Goal: Task Accomplishment & Management: Manage account settings

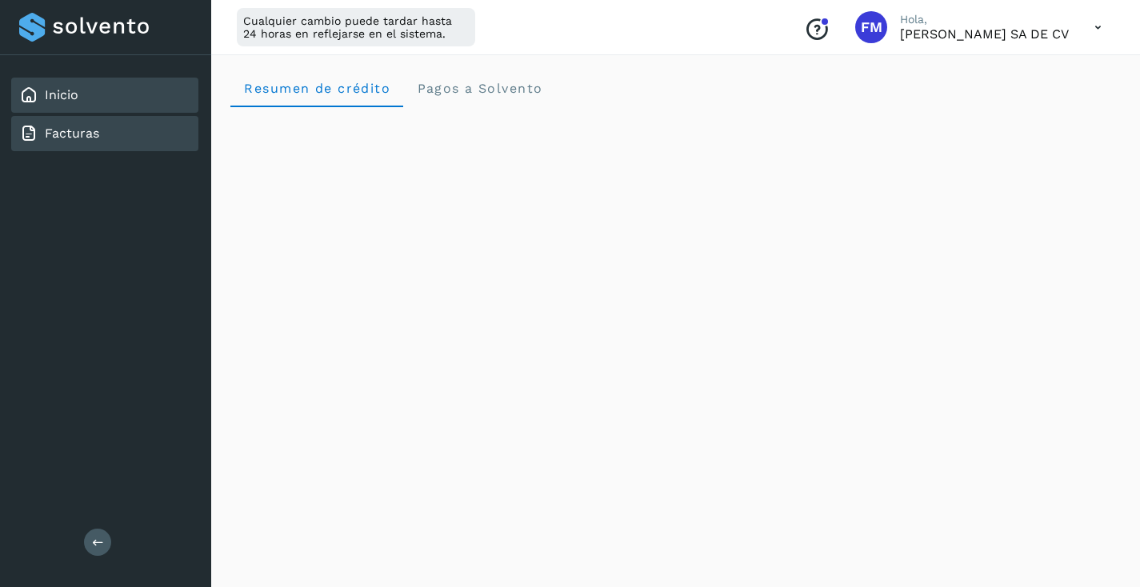
click at [66, 140] on link "Facturas" at bounding box center [72, 133] width 54 height 15
click at [66, 138] on link "Facturas" at bounding box center [72, 133] width 54 height 15
click at [66, 100] on link "Inicio" at bounding box center [62, 94] width 34 height 15
click at [66, 99] on link "Inicio" at bounding box center [62, 94] width 34 height 15
click at [67, 134] on link "Facturas" at bounding box center [72, 133] width 54 height 15
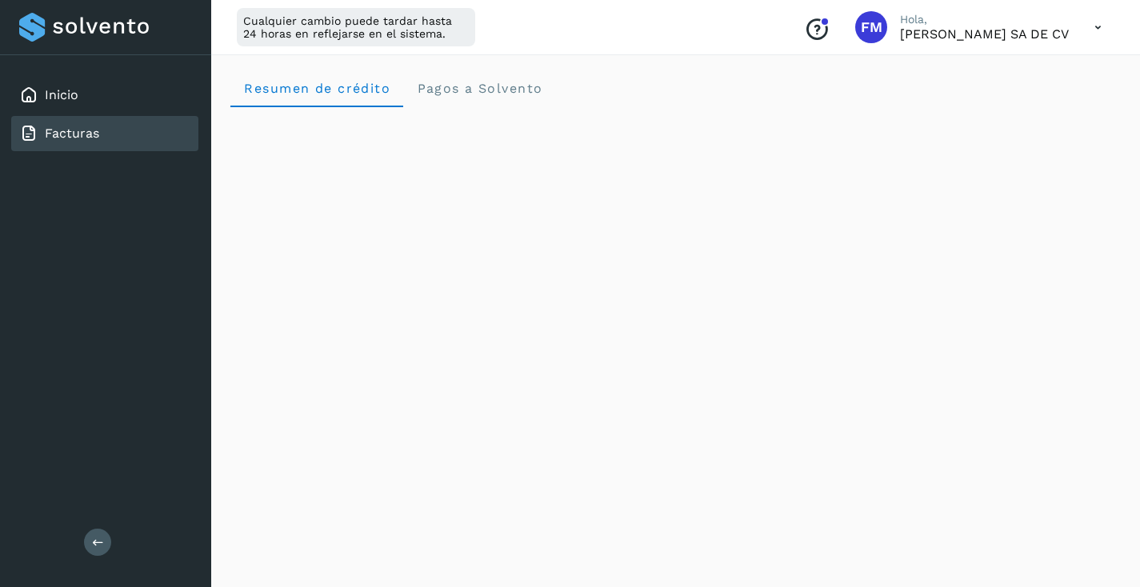
click at [70, 135] on link "Facturas" at bounding box center [72, 133] width 54 height 15
click at [99, 544] on icon at bounding box center [98, 542] width 12 height 12
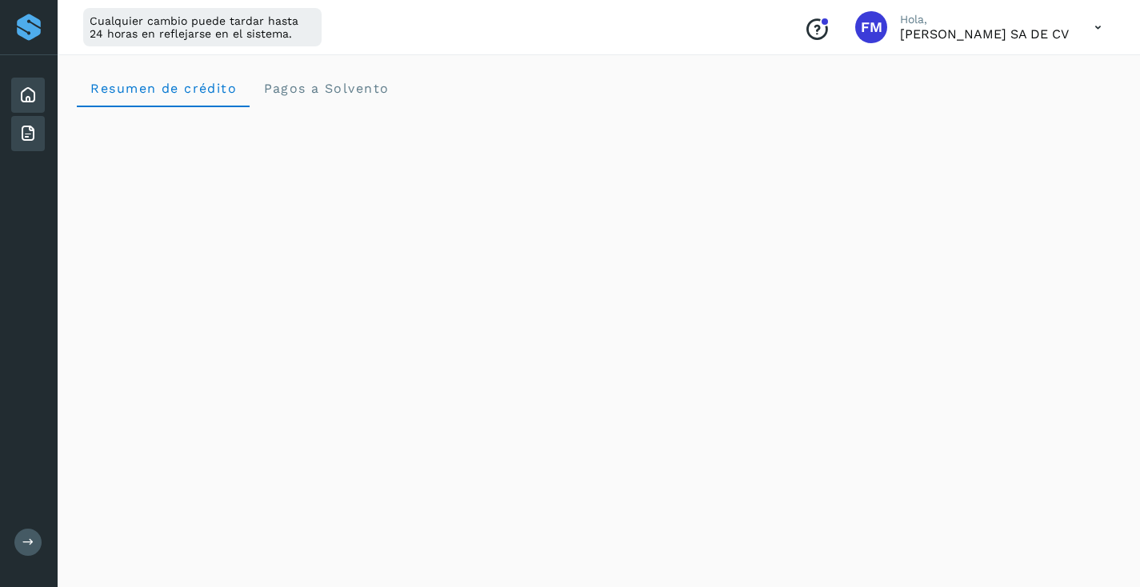
click at [30, 99] on icon at bounding box center [27, 95] width 19 height 19
click at [26, 131] on icon at bounding box center [27, 133] width 19 height 19
drag, startPoint x: 27, startPoint y: 100, endPoint x: 37, endPoint y: 94, distance: 11.5
click at [27, 99] on icon at bounding box center [27, 95] width 19 height 19
click at [35, 26] on div at bounding box center [28, 27] width 29 height 29
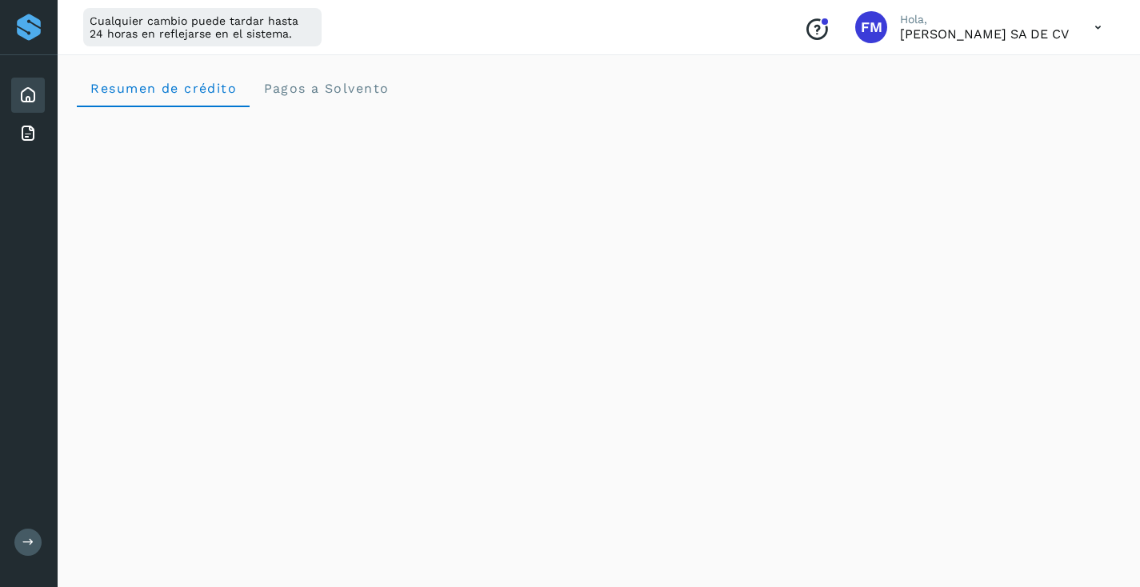
click at [1084, 24] on icon at bounding box center [1097, 27] width 33 height 33
click at [992, 105] on div "Cerrar sesión" at bounding box center [1018, 103] width 190 height 30
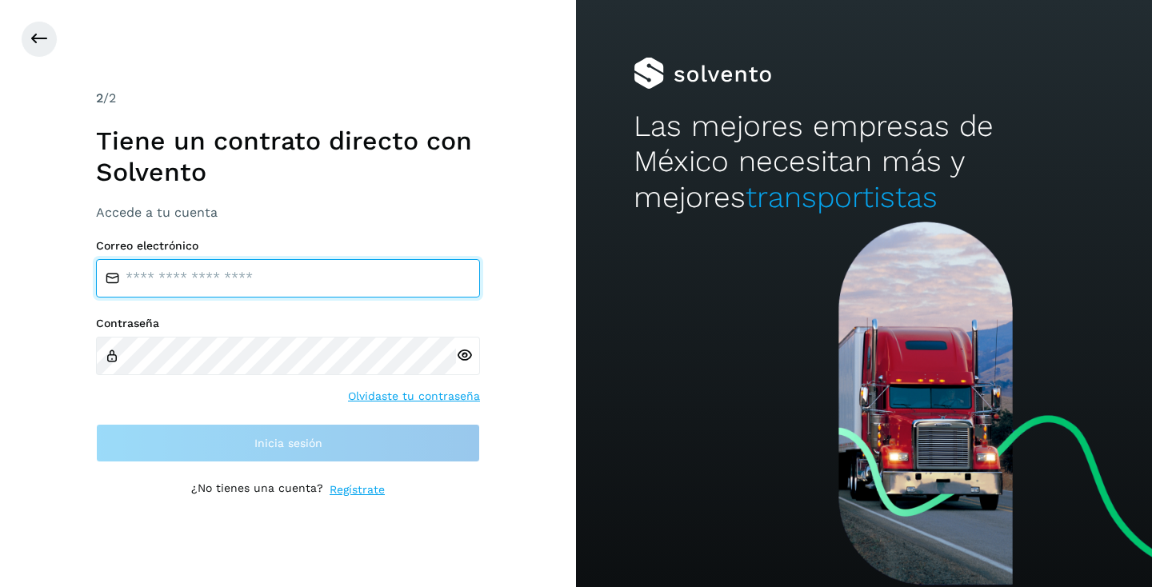
type input "**********"
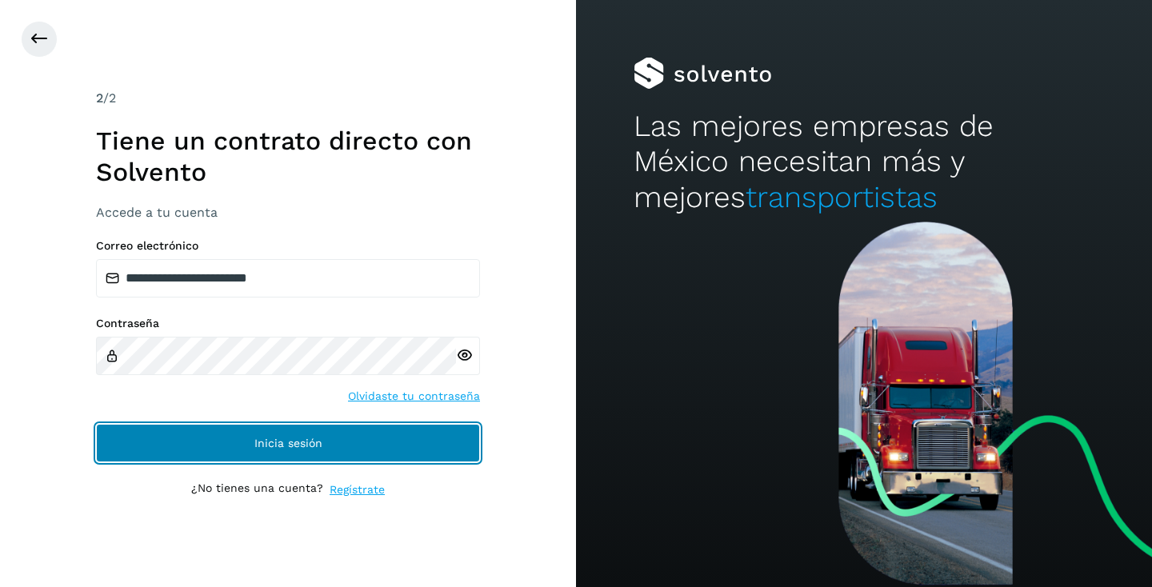
click at [278, 441] on span "Inicia sesión" at bounding box center [288, 442] width 68 height 11
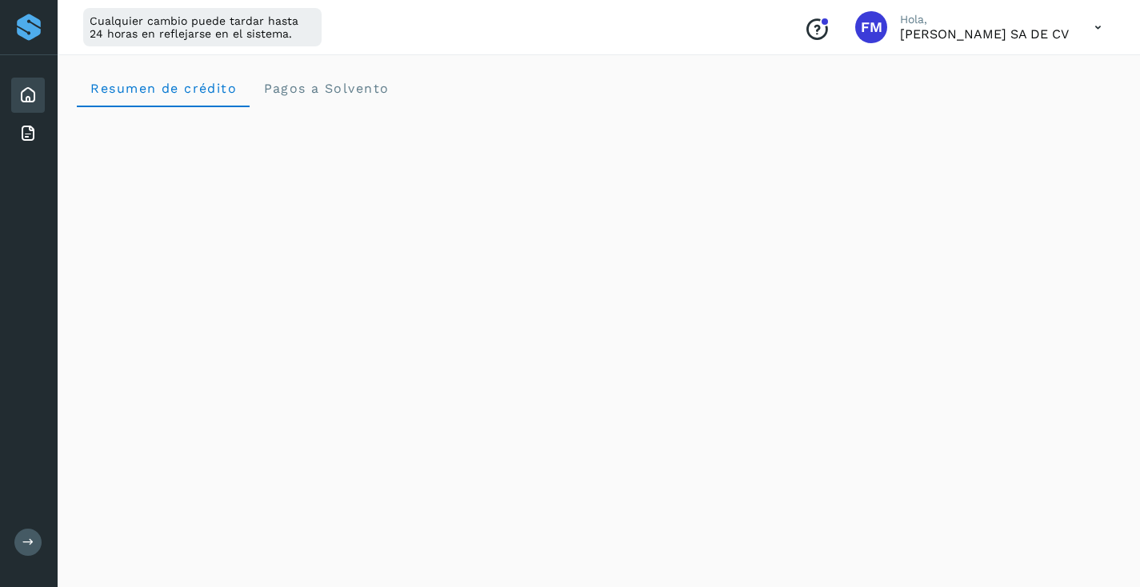
click at [34, 98] on icon at bounding box center [27, 95] width 19 height 19
click at [32, 134] on icon at bounding box center [27, 133] width 19 height 19
click at [26, 97] on icon at bounding box center [27, 95] width 19 height 19
drag, startPoint x: 30, startPoint y: 122, endPoint x: 11, endPoint y: 156, distance: 39.0
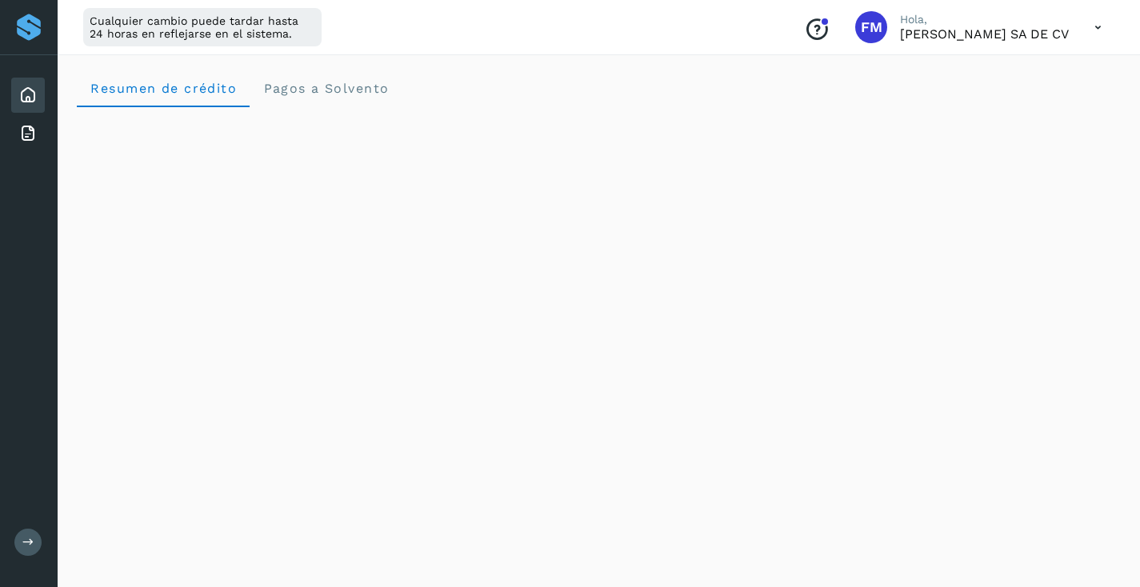
click at [30, 123] on div "Facturas" at bounding box center [28, 133] width 34 height 35
click at [11, 141] on div "Facturas" at bounding box center [28, 133] width 34 height 35
click at [1096, 28] on icon at bounding box center [1097, 27] width 33 height 33
drag, startPoint x: 236, startPoint y: 168, endPoint x: 158, endPoint y: 156, distance: 79.3
click at [234, 167] on div at bounding box center [570, 293] width 1140 height 587
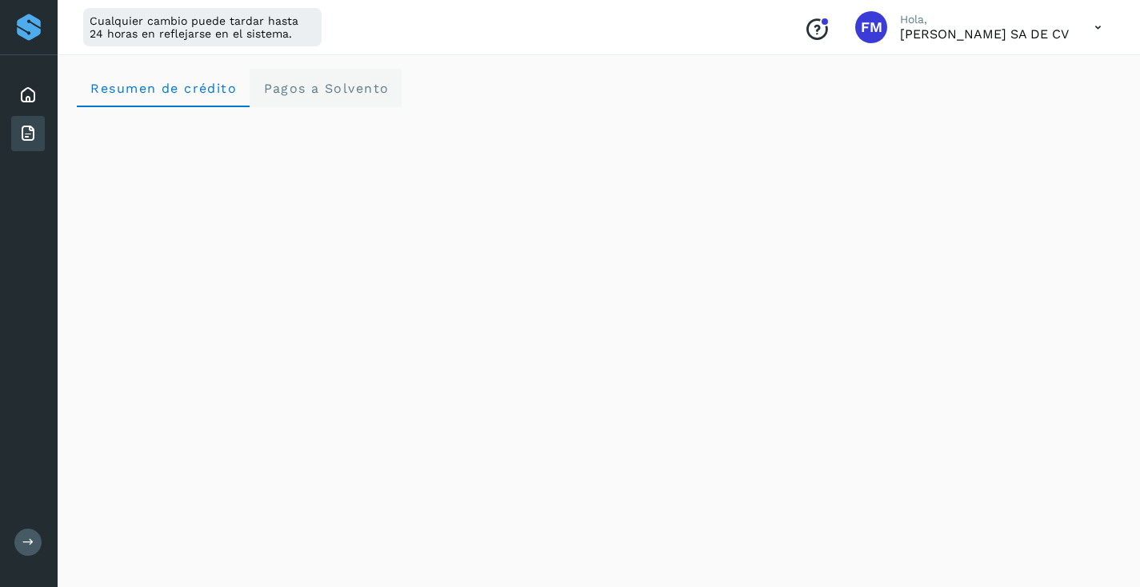
click at [271, 89] on span "Pagos a Solvento" at bounding box center [325, 88] width 126 height 15
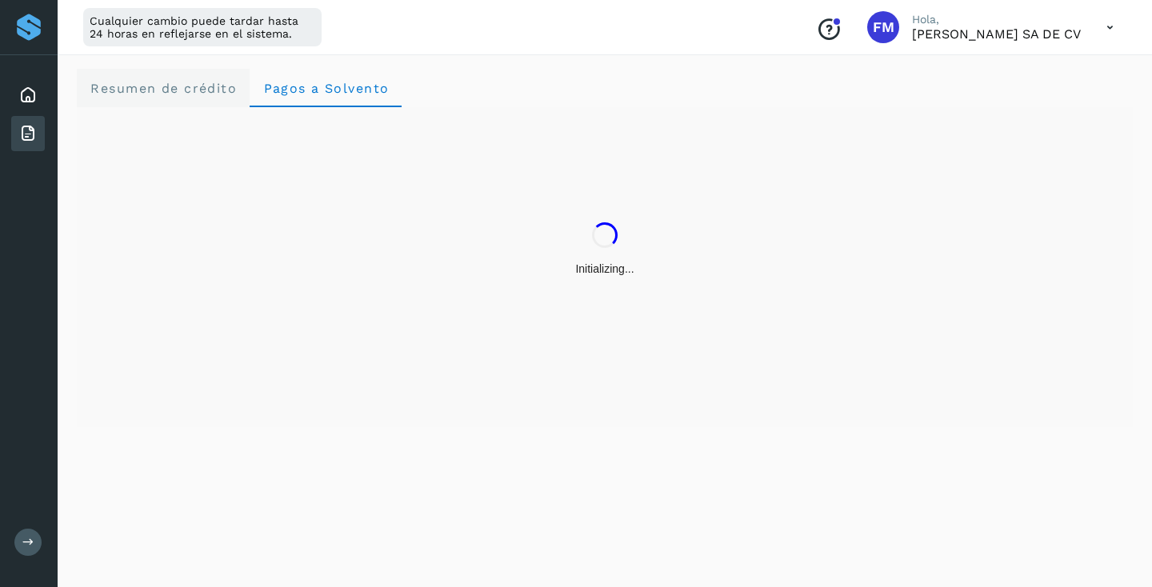
click at [154, 90] on span "Resumen de crédito" at bounding box center [163, 88] width 147 height 15
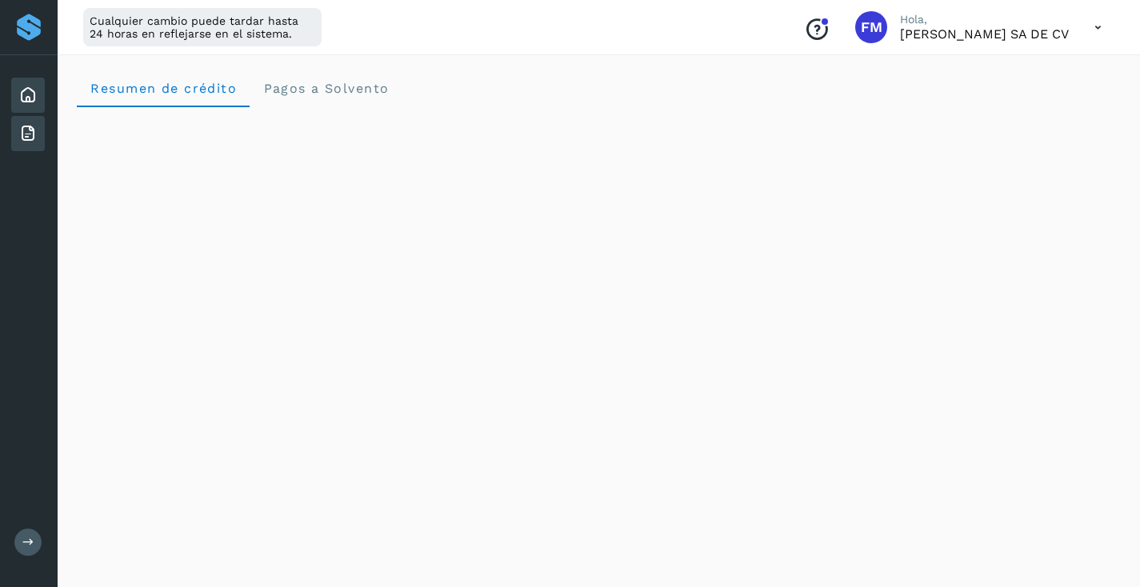
click at [30, 98] on icon at bounding box center [27, 95] width 19 height 19
click at [25, 88] on icon at bounding box center [27, 95] width 19 height 19
click at [24, 88] on icon at bounding box center [27, 95] width 19 height 19
click at [28, 539] on icon at bounding box center [28, 542] width 12 height 12
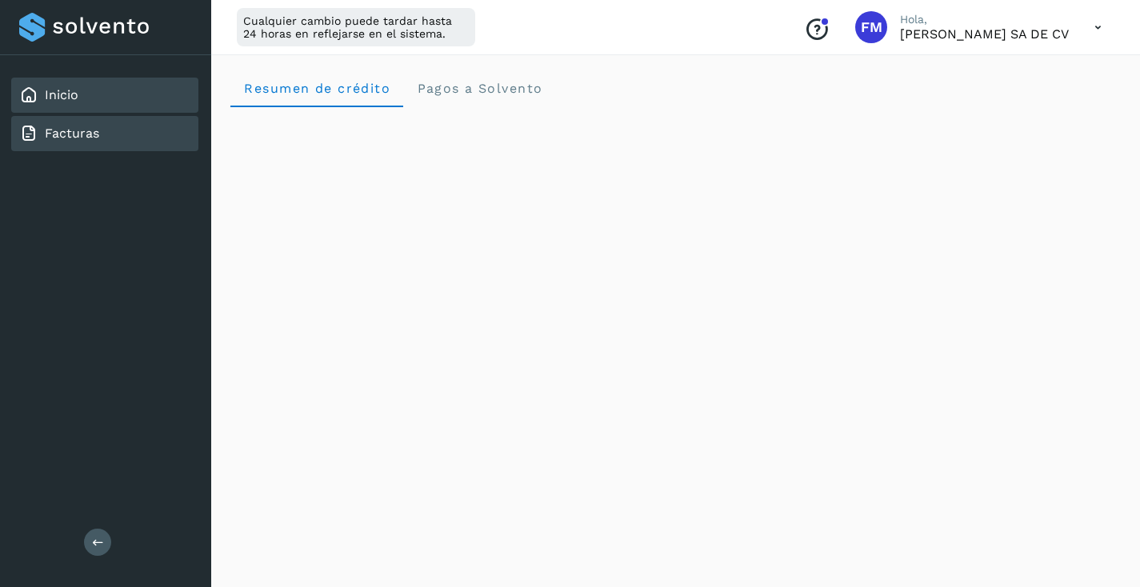
click at [64, 133] on link "Facturas" at bounding box center [72, 133] width 54 height 15
click at [101, 545] on icon at bounding box center [98, 542] width 12 height 12
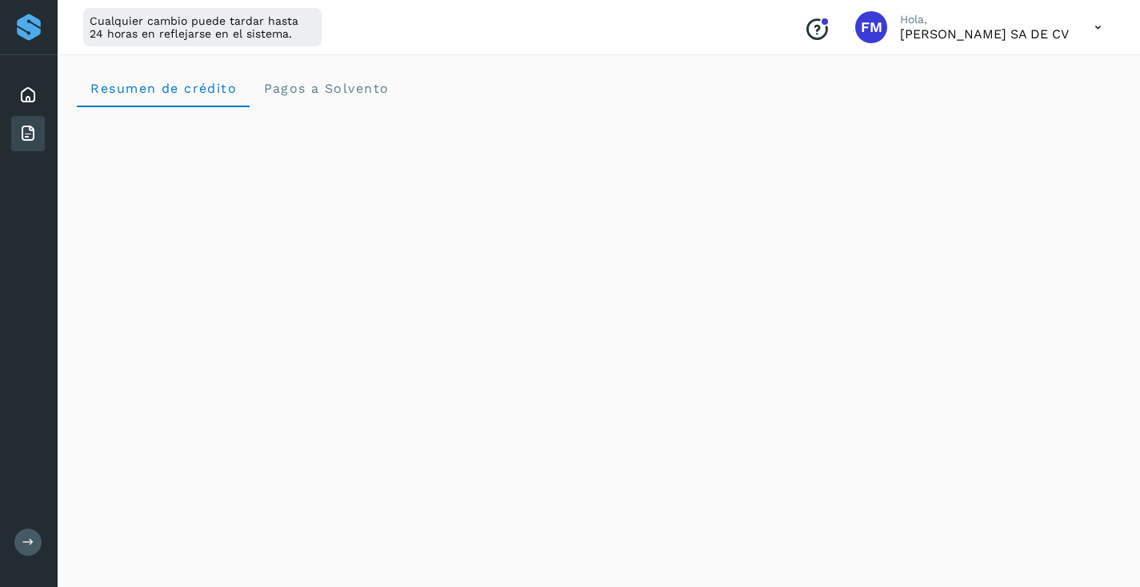
click at [1092, 26] on icon at bounding box center [1097, 27] width 33 height 33
click at [994, 109] on div "Cerrar sesión" at bounding box center [1018, 103] width 190 height 30
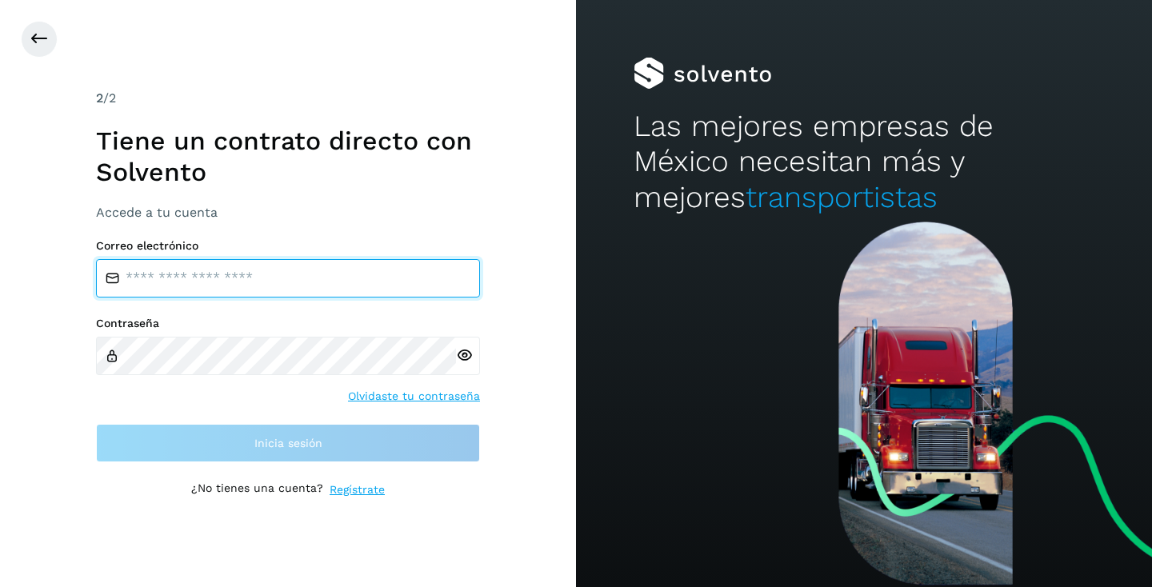
type input "**********"
